Goal: Navigation & Orientation: Find specific page/section

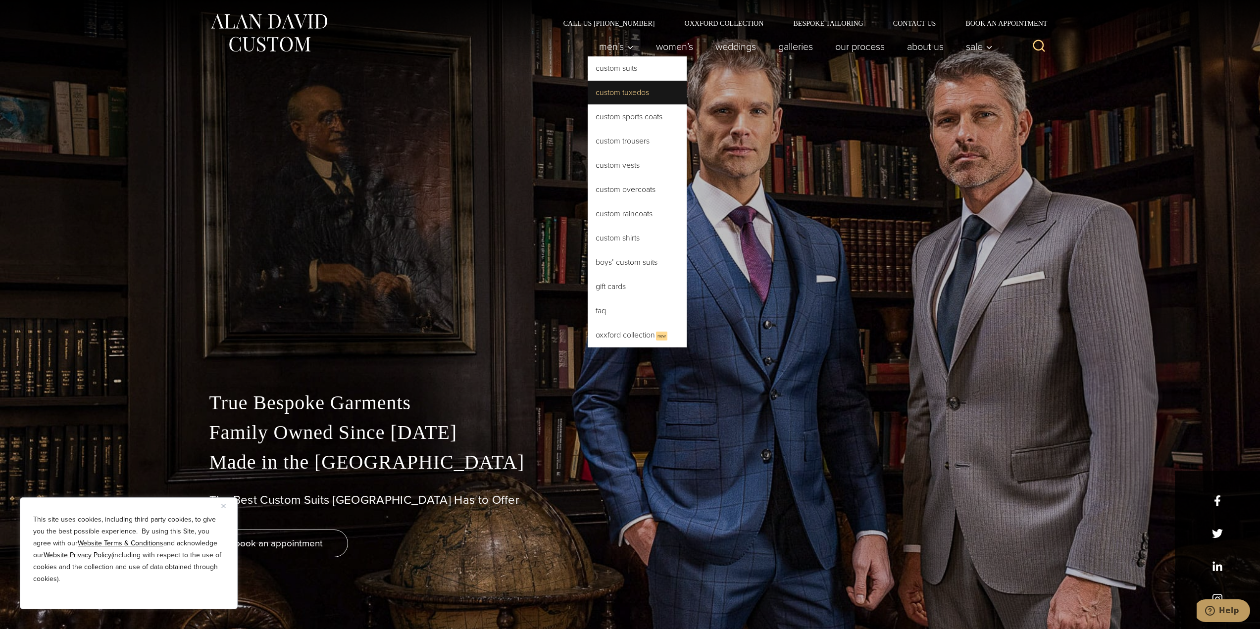
click at [599, 92] on link "Custom Tuxedos" at bounding box center [637, 93] width 99 height 24
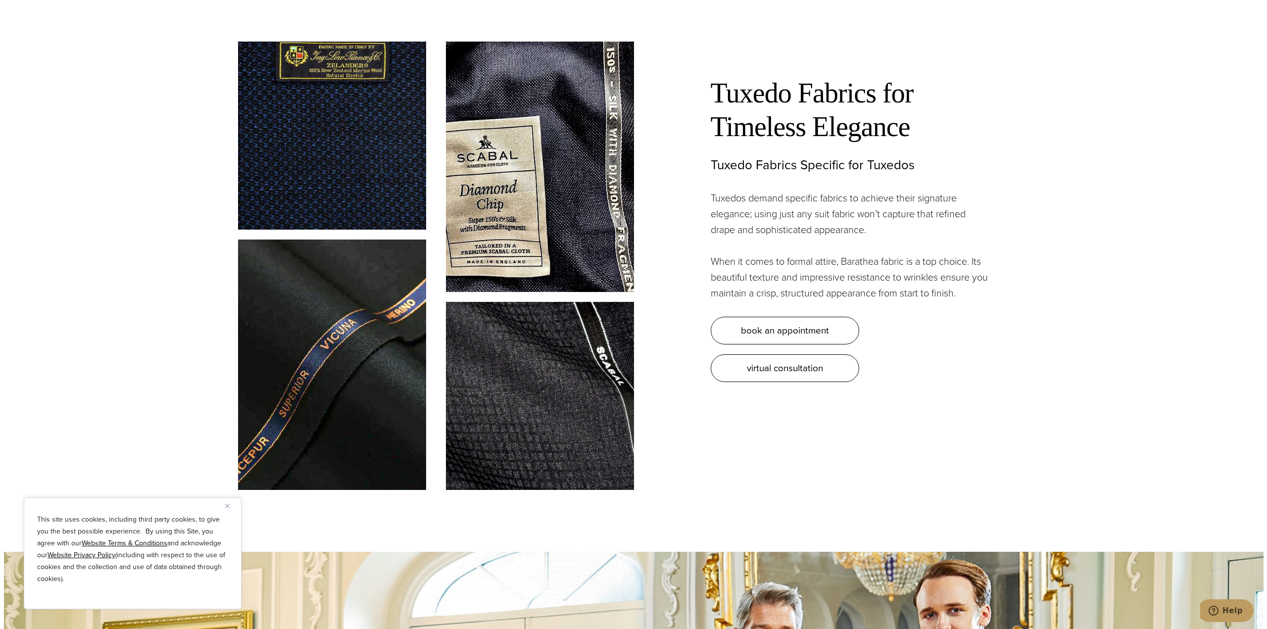
scroll to position [3564, 0]
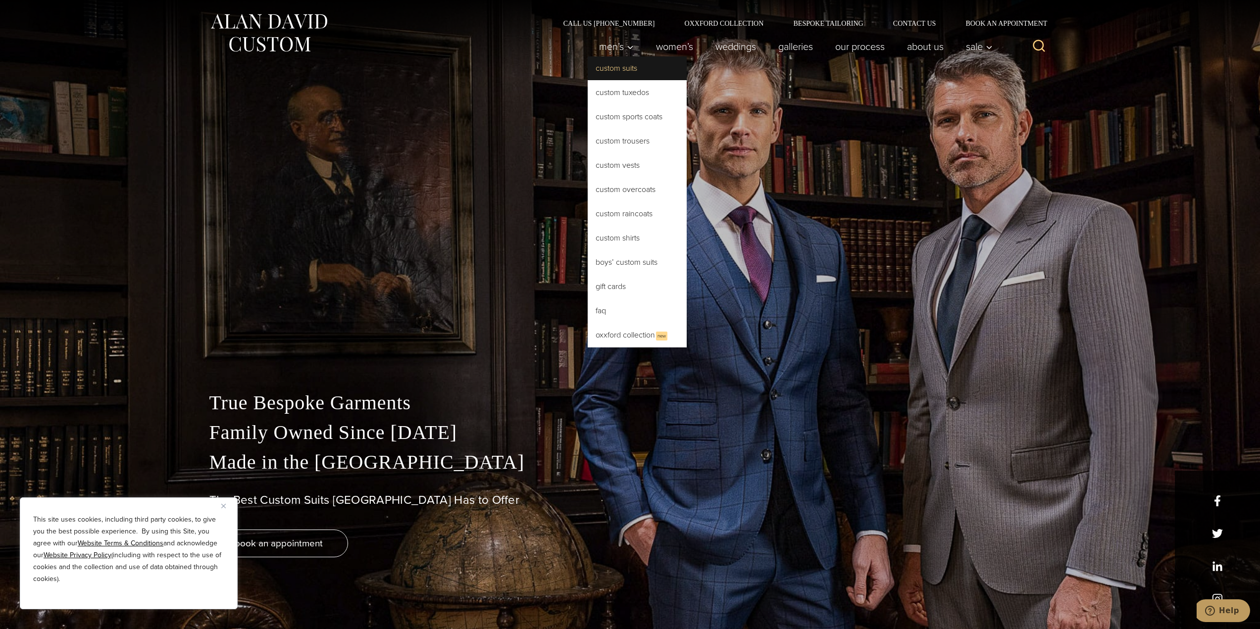
click at [595, 74] on link "Custom Suits" at bounding box center [637, 68] width 99 height 24
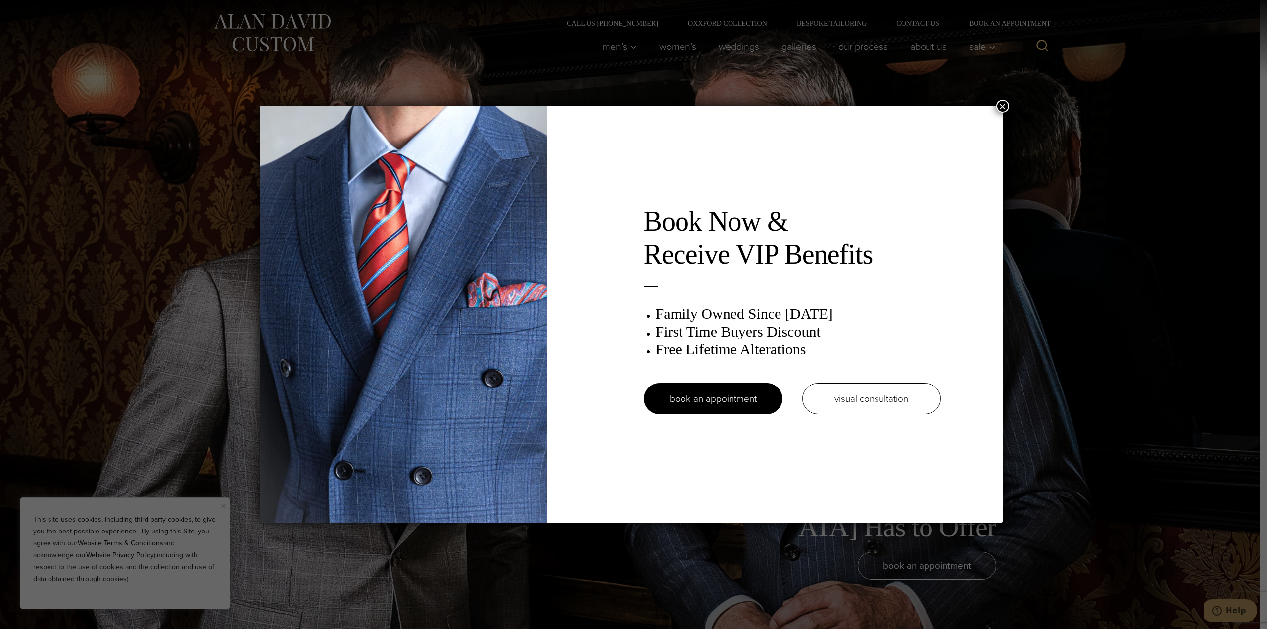
click at [1001, 104] on button "×" at bounding box center [1002, 106] width 13 height 13
